Goal: Find specific page/section: Find specific page/section

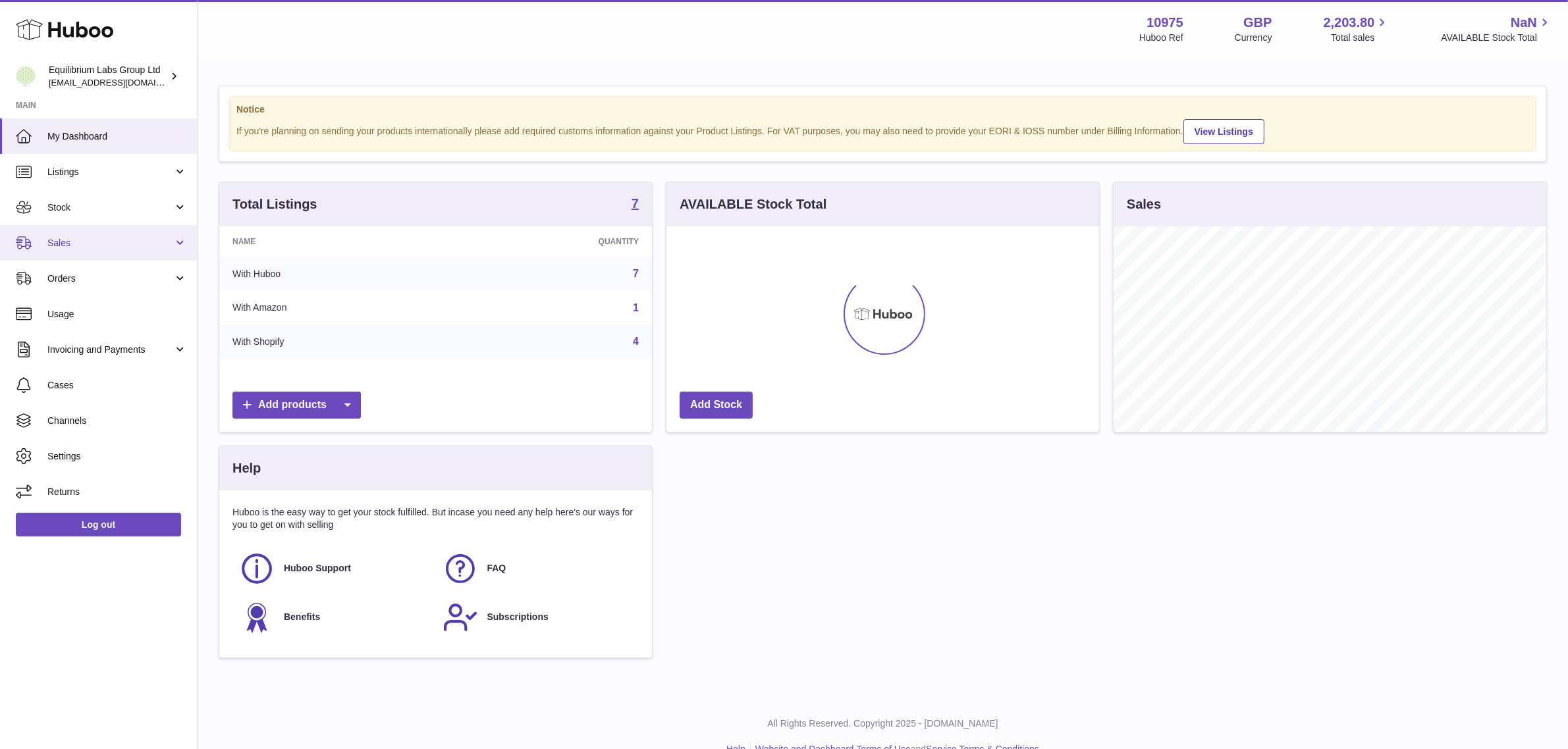
scroll to position [204, 432]
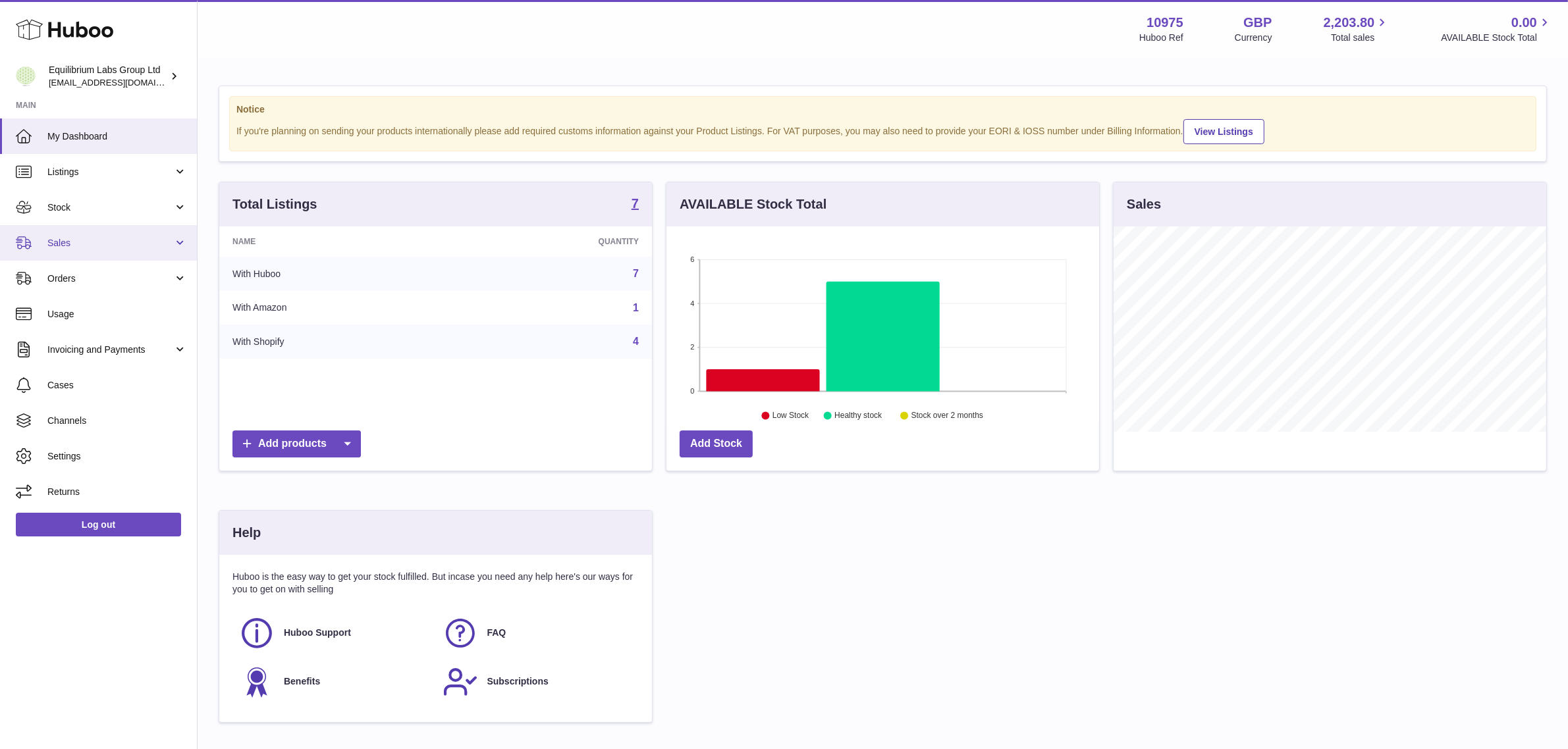
click at [89, 234] on link "Sales" at bounding box center [99, 243] width 197 height 36
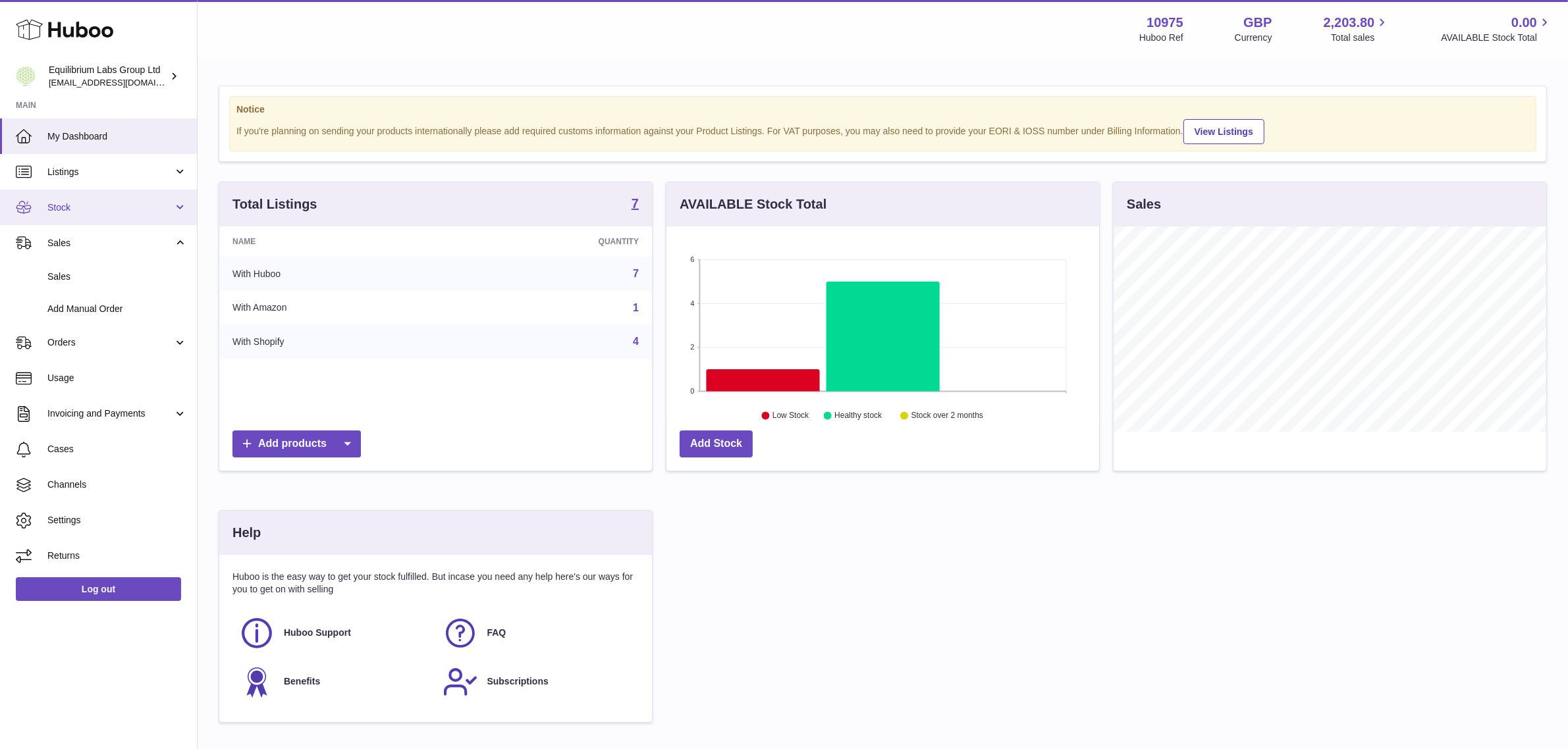
click at [92, 199] on link "Stock" at bounding box center [99, 208] width 197 height 36
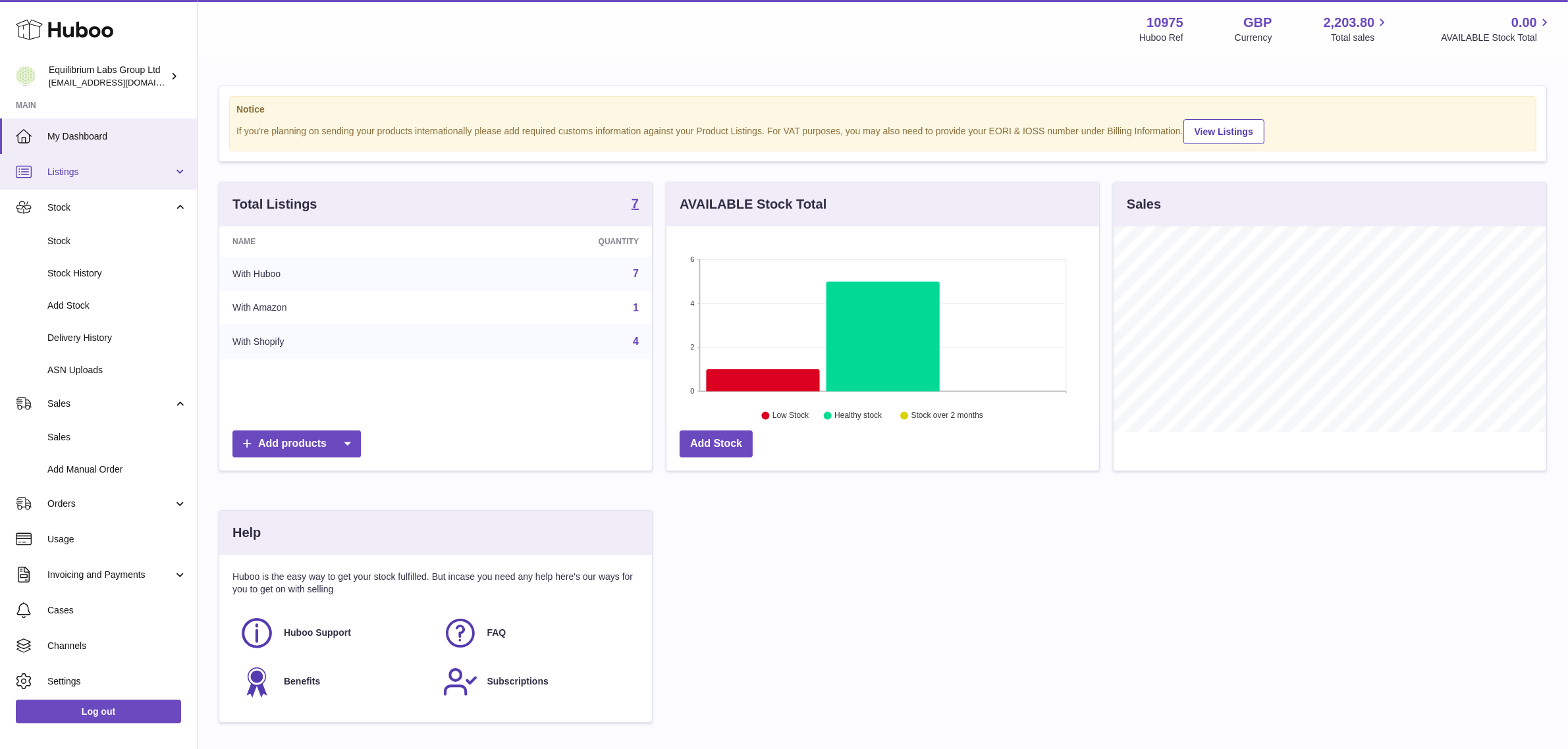
click at [102, 176] on link "Listings" at bounding box center [99, 172] width 197 height 36
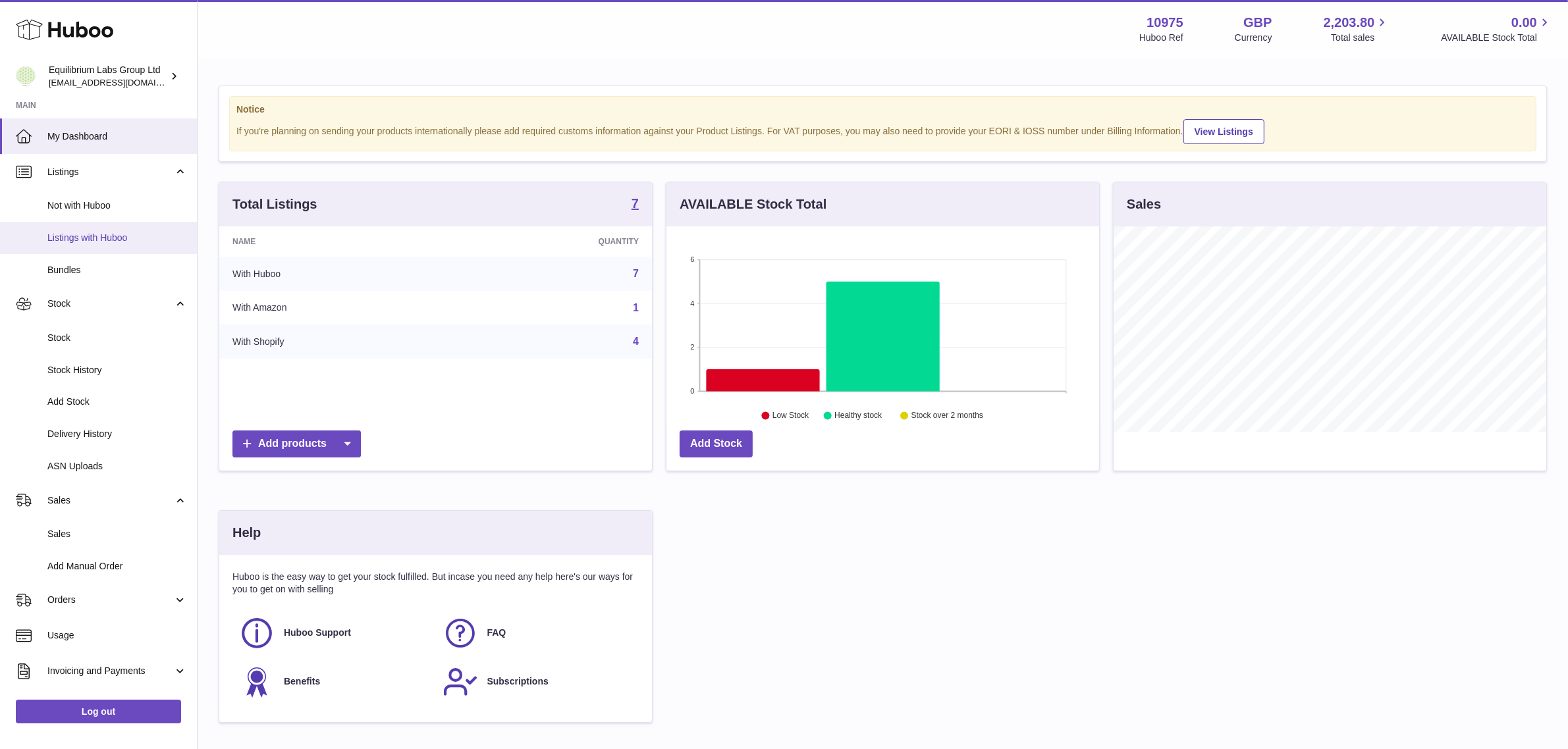
click at [95, 233] on span "Listings with Huboo" at bounding box center [117, 238] width 140 height 12
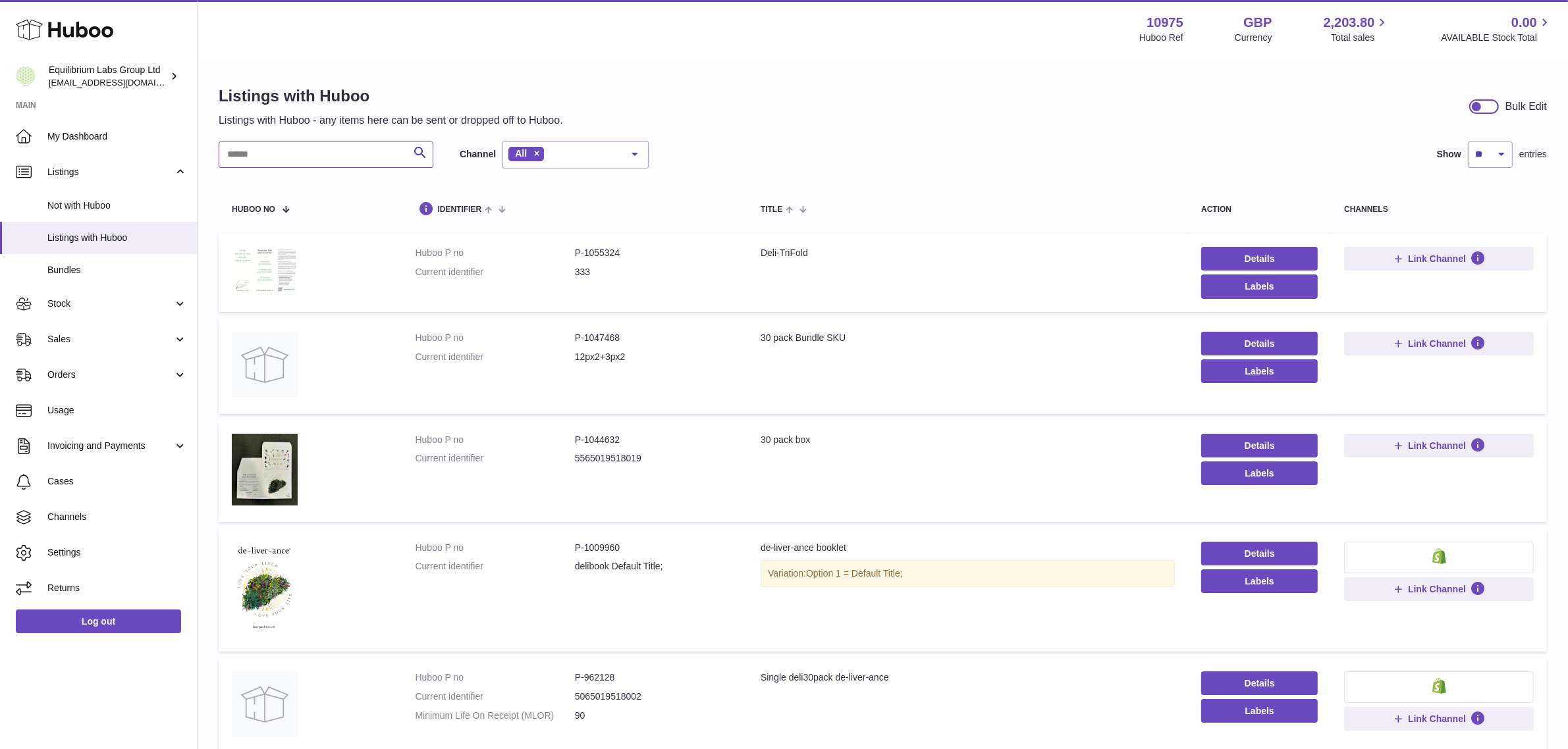
click at [328, 156] on input "text" at bounding box center [327, 154] width 215 height 27
paste input "**********"
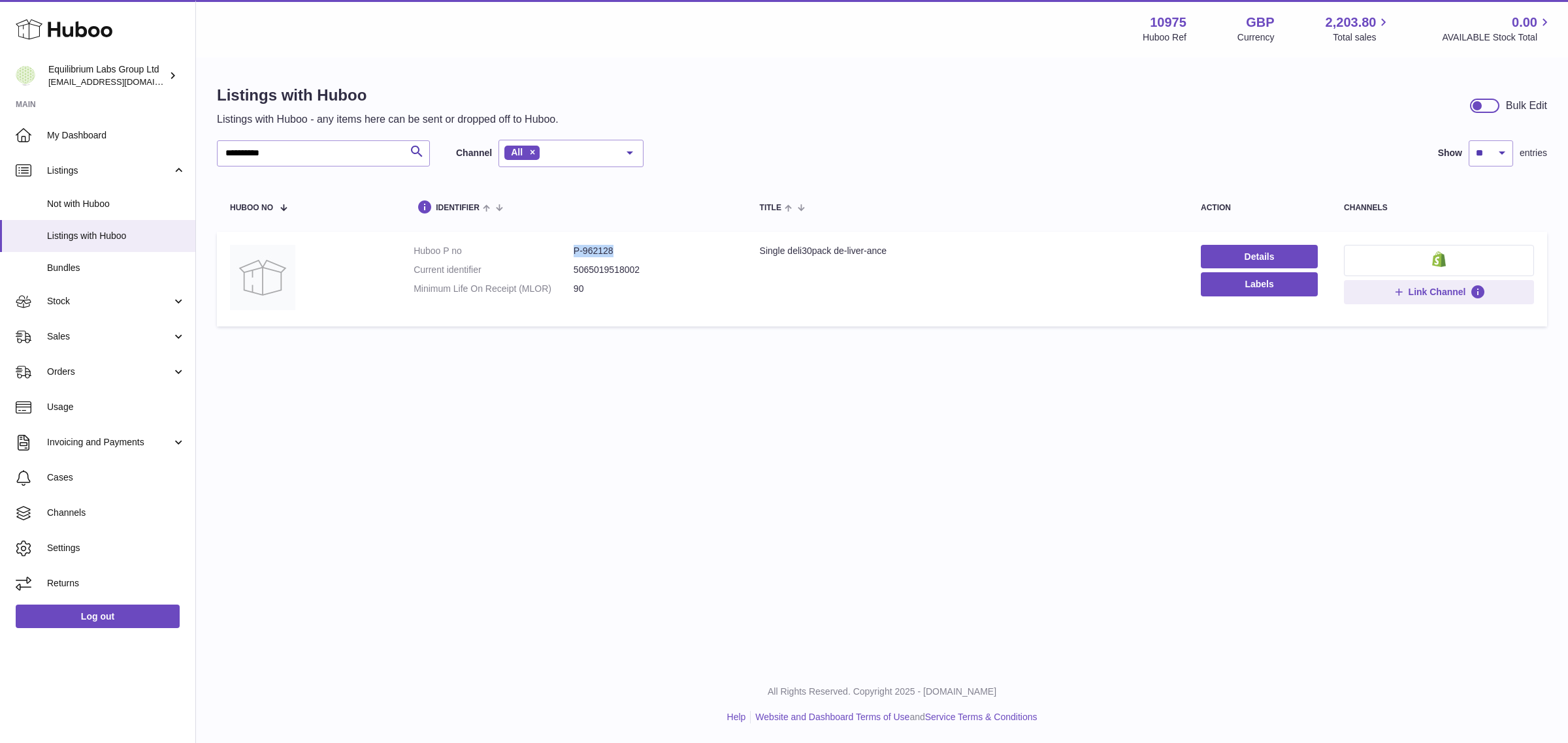
drag, startPoint x: 618, startPoint y: 247, endPoint x: 572, endPoint y: 253, distance: 46.4
click at [574, 253] on dd "P-962128" at bounding box center [654, 251] width 160 height 12
copy dd "P-962128"
drag, startPoint x: 294, startPoint y: 154, endPoint x: 208, endPoint y: 154, distance: 86.0
click at [208, 154] on div "**********" at bounding box center [881, 208] width 1372 height 301
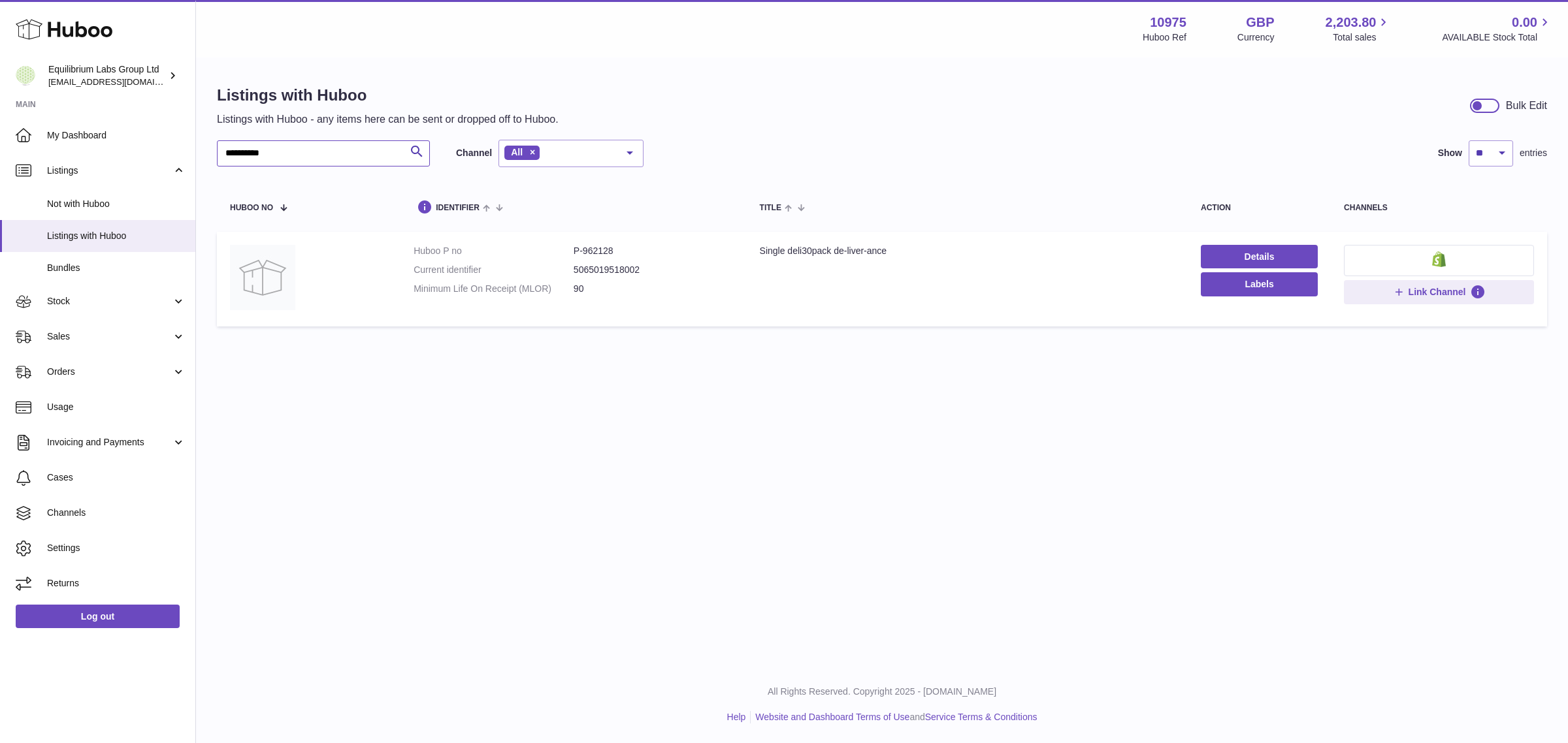
paste input "text"
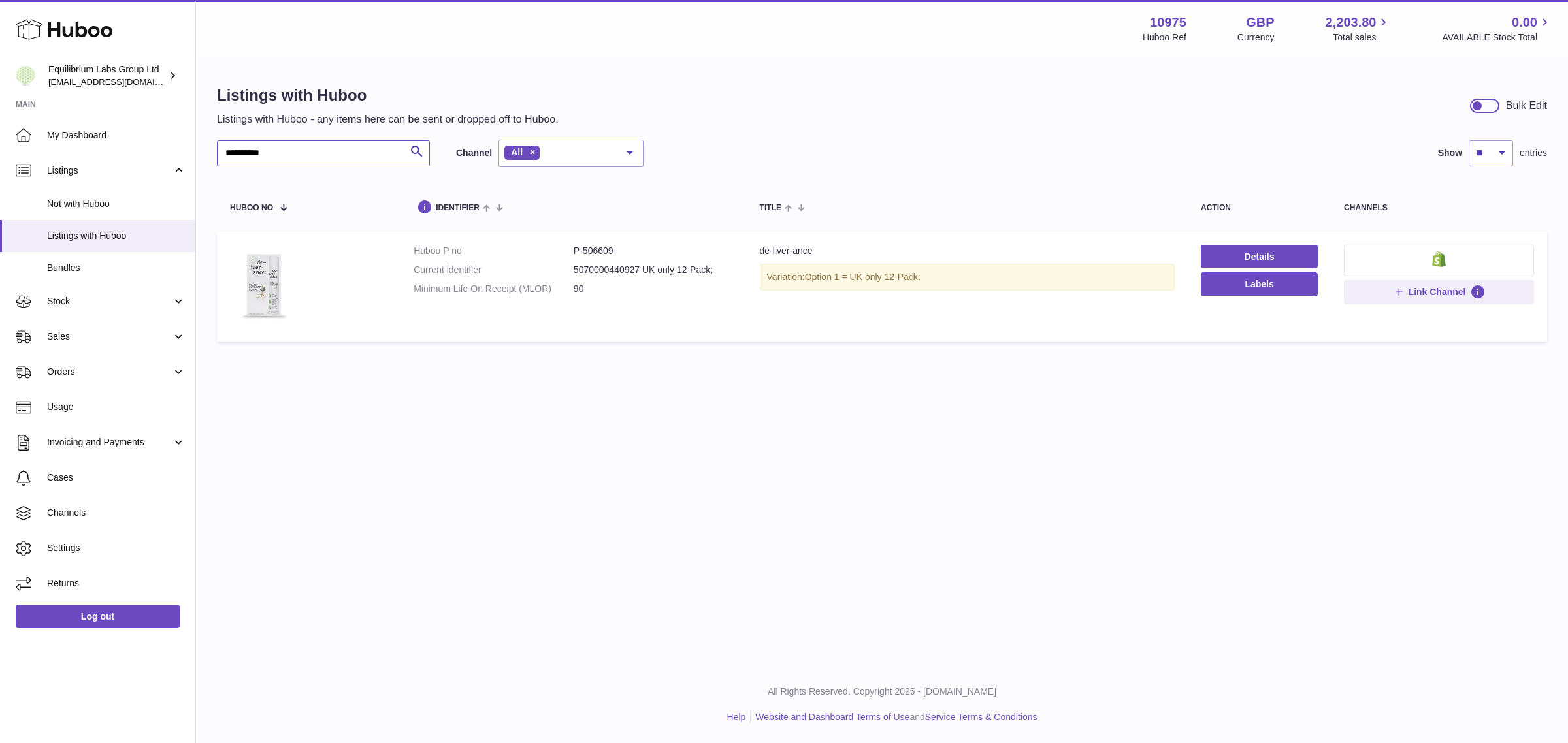
type input "**********"
drag, startPoint x: 582, startPoint y: 253, endPoint x: 565, endPoint y: 255, distance: 17.1
click at [565, 255] on dl "Huboo P no P-506609 Current identifier 5070000440927 UK only 12-Pack; Minimum L…" at bounding box center [573, 273] width 320 height 57
copy dl "P-506609"
